Goal: Navigation & Orientation: Find specific page/section

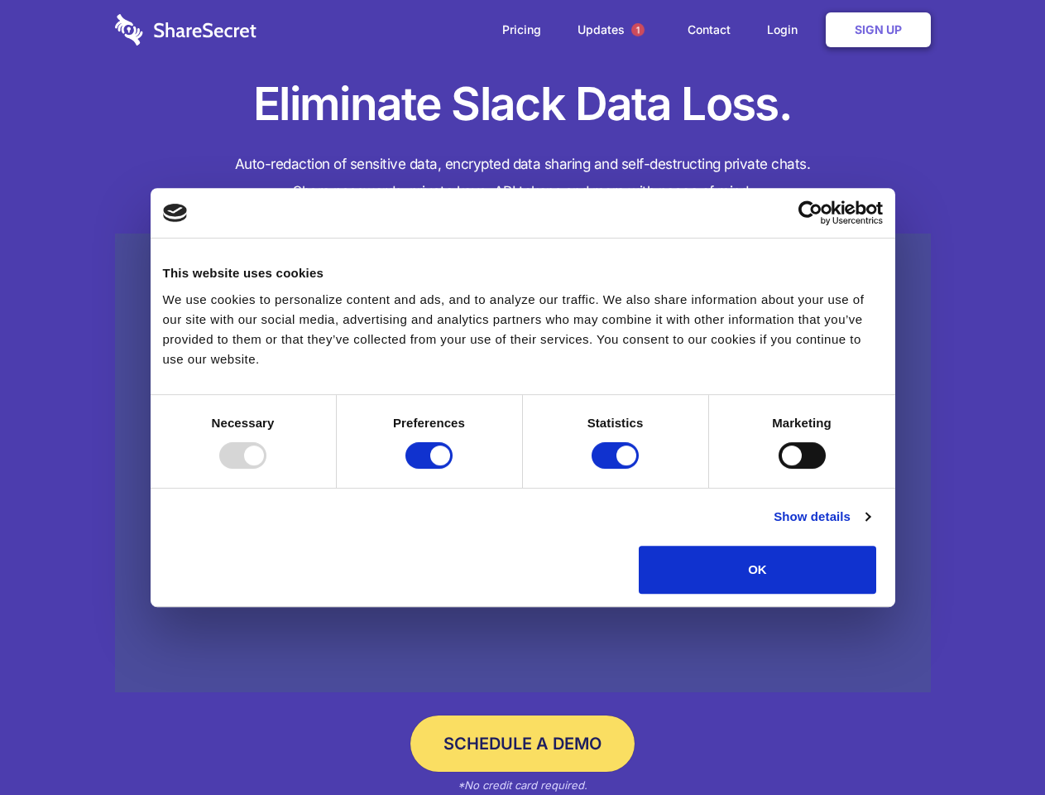
click at [267, 468] on div at bounding box center [242, 455] width 47 height 26
click at [453, 468] on input "Preferences" at bounding box center [429, 455] width 47 height 26
checkbox input "false"
click at [617, 468] on input "Statistics" at bounding box center [615, 455] width 47 height 26
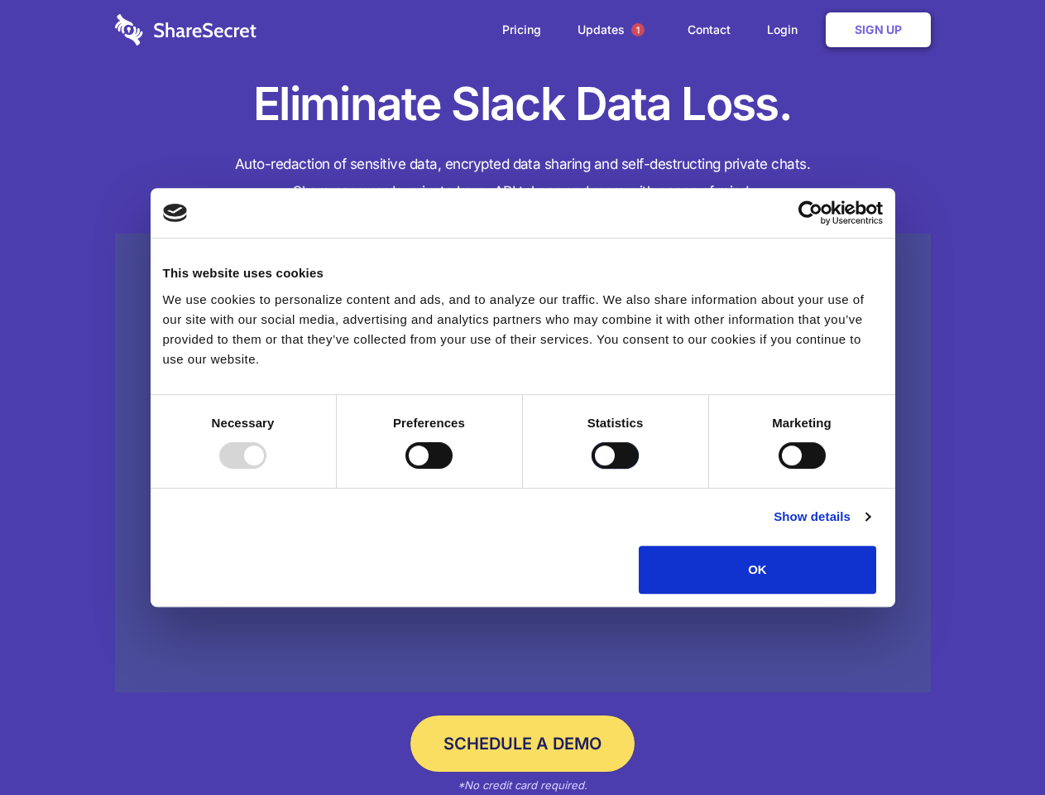
checkbox input "false"
click at [779, 468] on input "Marketing" at bounding box center [802, 455] width 47 height 26
checkbox input "true"
click at [870, 526] on link "Show details" at bounding box center [822, 517] width 96 height 20
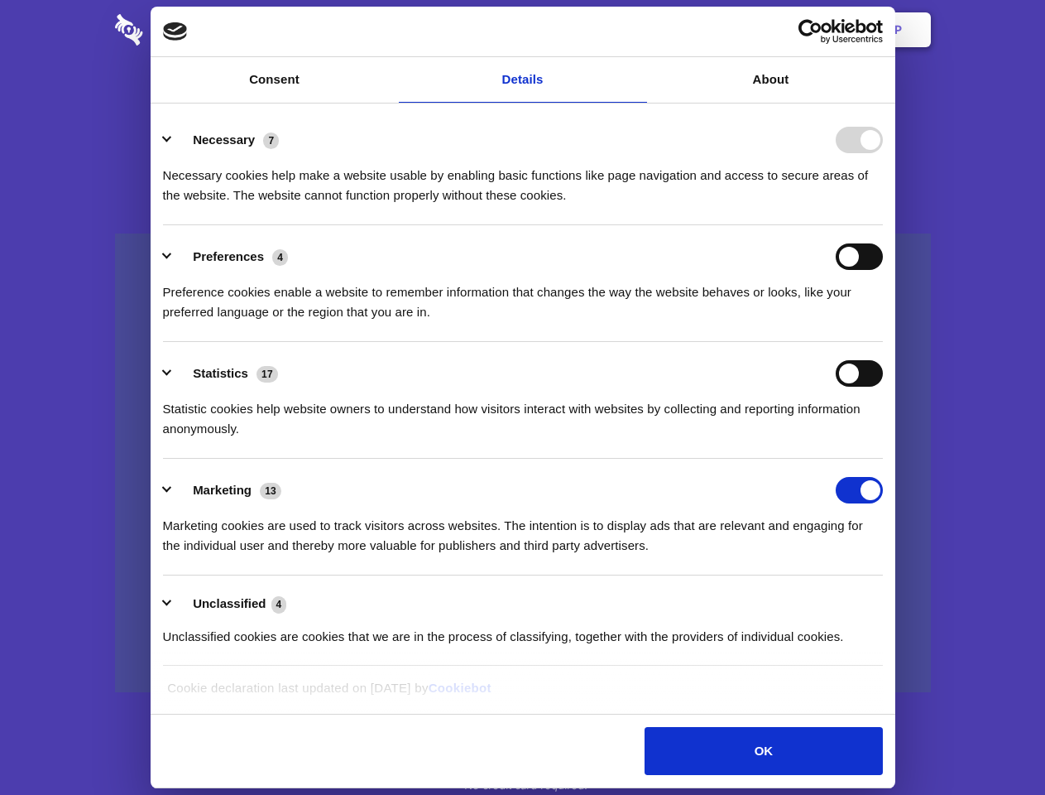
click at [883, 225] on li "Necessary 7 Necessary cookies help make a website usable by enabling basic func…" at bounding box center [523, 166] width 720 height 117
click at [637, 30] on span "1" at bounding box center [638, 29] width 13 height 13
